Goal: Task Accomplishment & Management: Complete application form

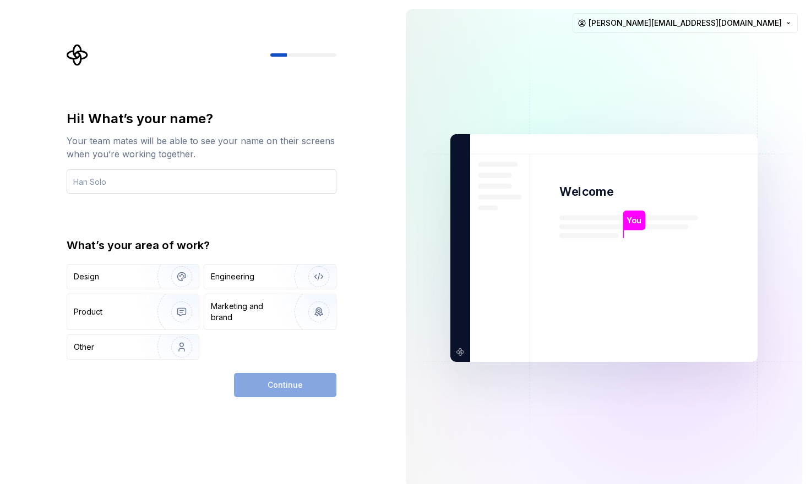
click at [222, 185] on input "text" at bounding box center [202, 182] width 270 height 24
type input "[PERSON_NAME]"
type button "Design"
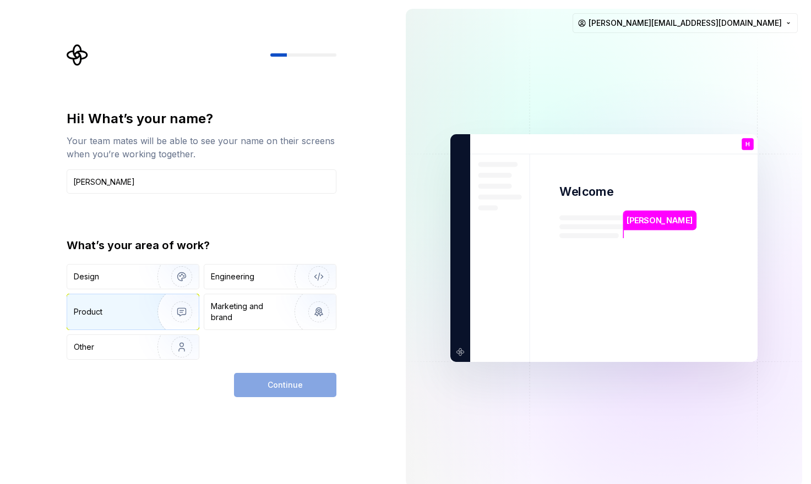
click at [126, 297] on div "Product" at bounding box center [133, 312] width 132 height 35
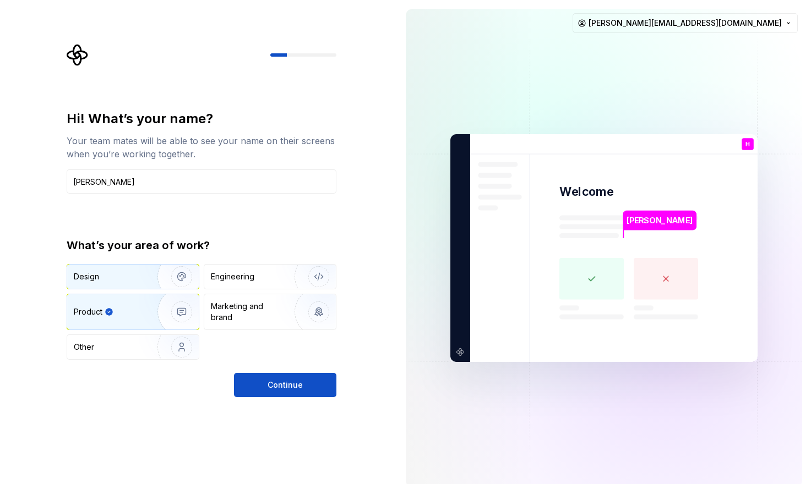
click at [153, 279] on img "button" at bounding box center [174, 277] width 70 height 74
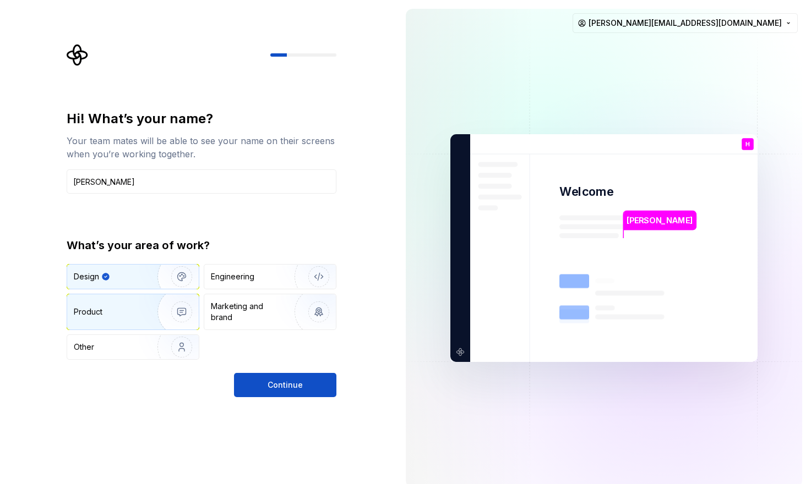
click at [123, 307] on div "Product" at bounding box center [110, 312] width 73 height 11
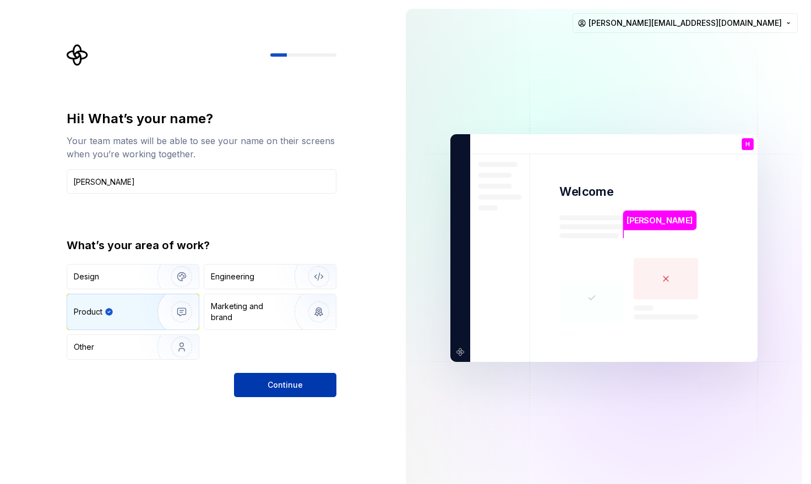
click at [274, 378] on button "Continue" at bounding box center [285, 385] width 102 height 24
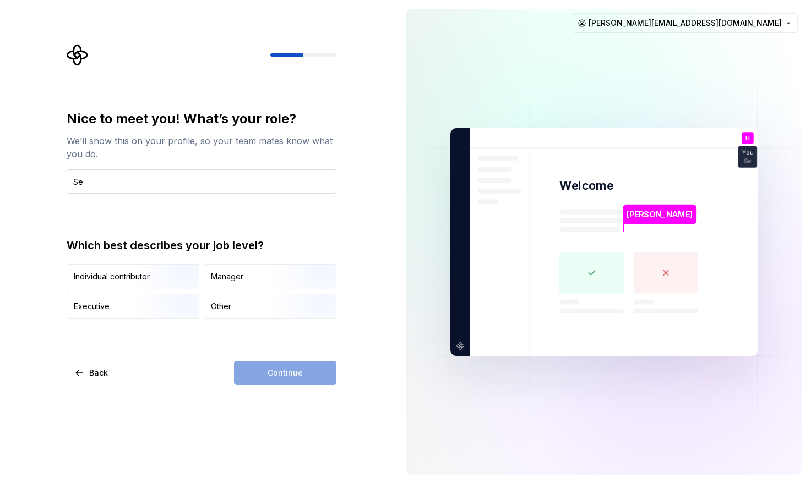
type input "S"
click at [96, 192] on input "Product Manager" at bounding box center [202, 182] width 270 height 24
type input "Product Manager"
click at [87, 285] on div "Individual contributor" at bounding box center [133, 277] width 132 height 24
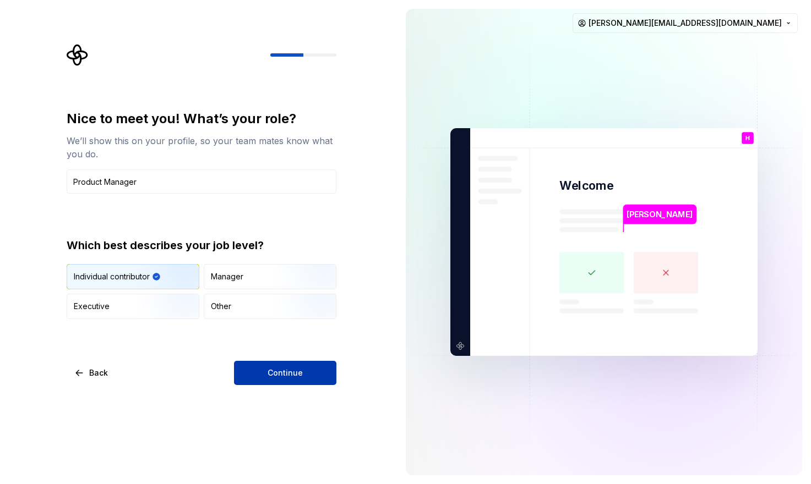
click at [257, 366] on button "Continue" at bounding box center [285, 373] width 102 height 24
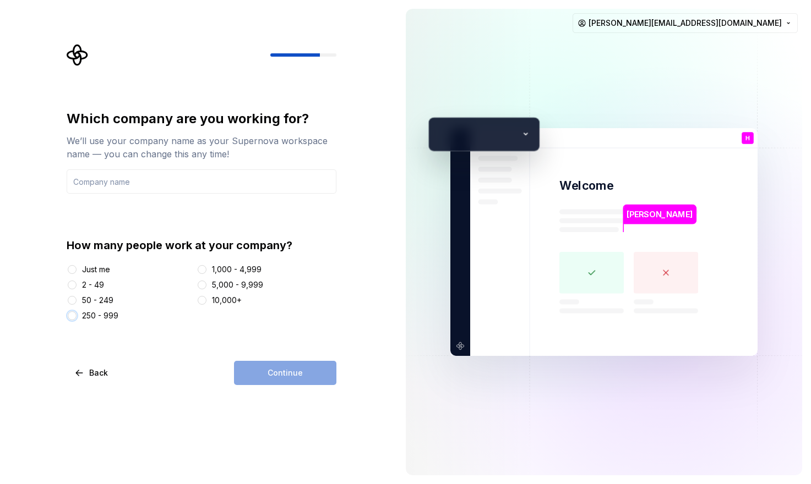
click at [74, 319] on button "250 - 999" at bounding box center [72, 316] width 9 height 9
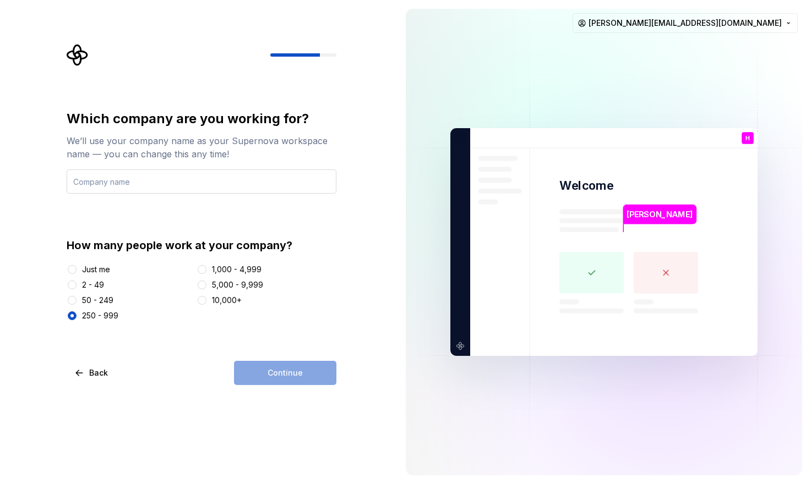
click at [109, 184] on input "text" at bounding box center [202, 182] width 270 height 24
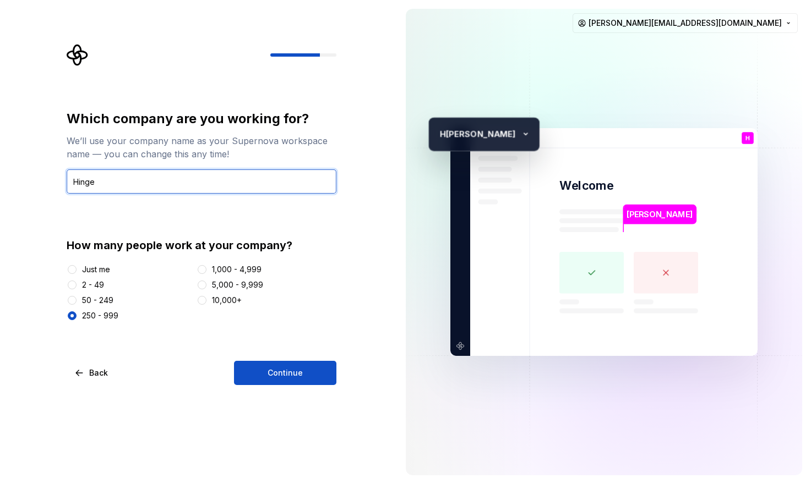
type input "Hinge"
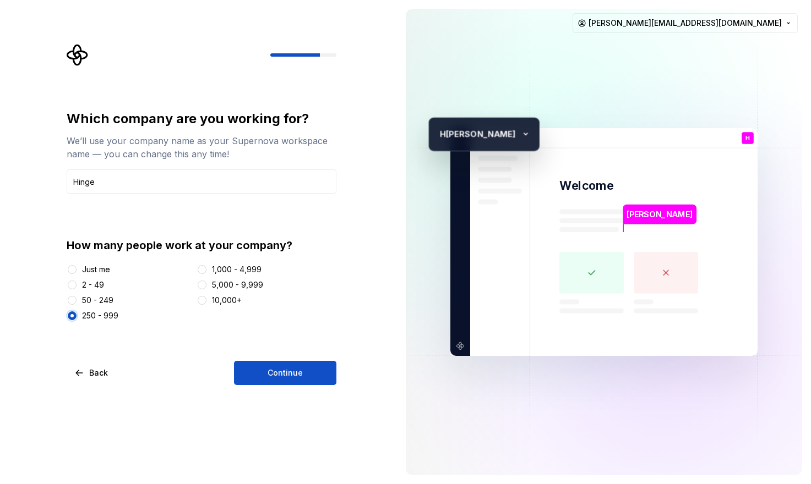
type button "250 - 999"
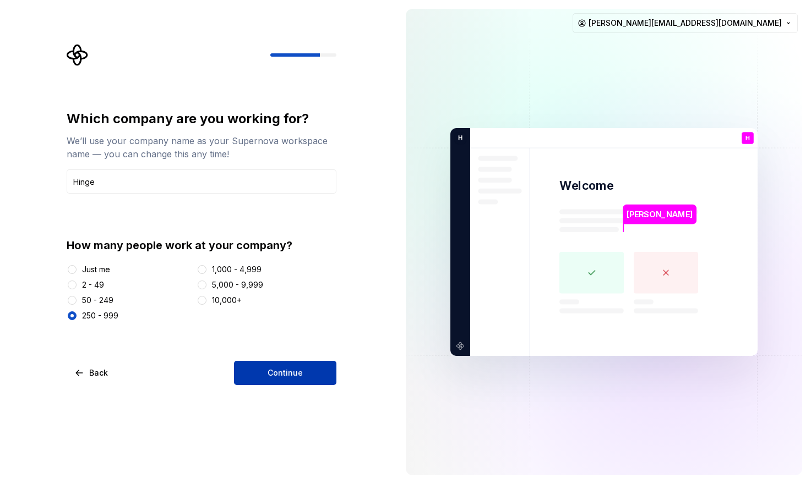
click at [260, 370] on button "Continue" at bounding box center [285, 373] width 102 height 24
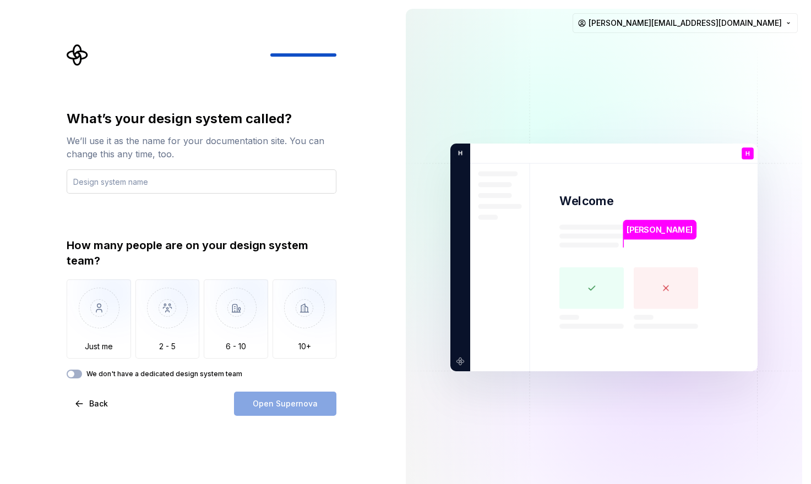
click at [161, 184] on input "text" at bounding box center [202, 182] width 270 height 24
type input "Hinge Design System"
type button "Only one person"
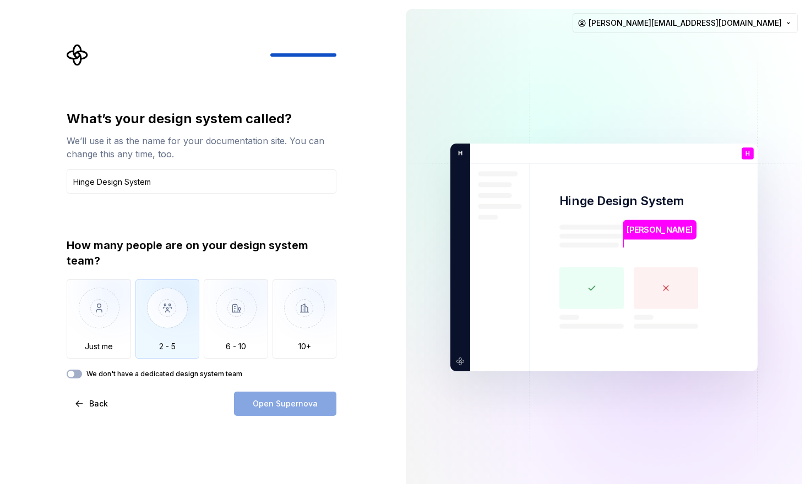
click at [166, 338] on img "button" at bounding box center [167, 317] width 64 height 74
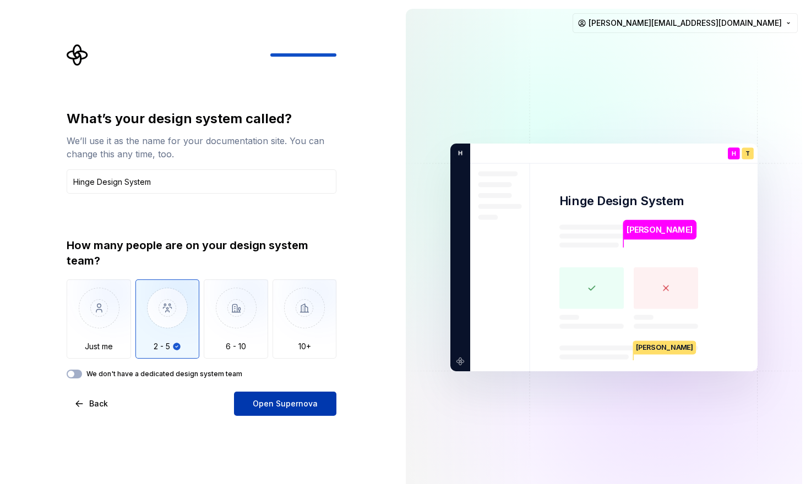
click at [266, 406] on span "Open Supernova" at bounding box center [285, 404] width 65 height 11
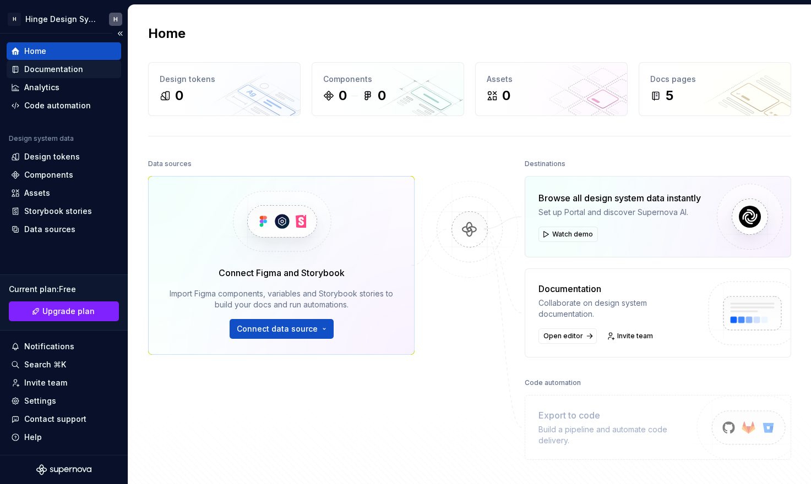
click at [52, 67] on div "Documentation" at bounding box center [53, 69] width 59 height 11
